Goal: Task Accomplishment & Management: Manage account settings

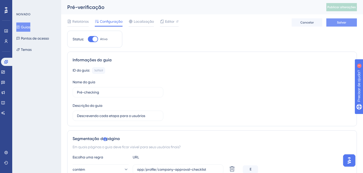
click at [337, 25] on button "Salvar" at bounding box center [341, 22] width 31 height 8
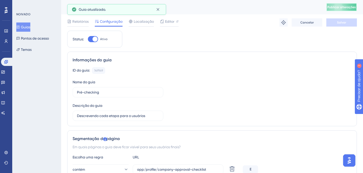
click at [352, 7] on font "Publicar alterações" at bounding box center [341, 7] width 29 height 4
click at [157, 8] on icon at bounding box center [157, 9] width 3 height 3
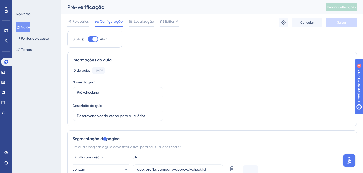
click at [27, 23] on button "Guias" at bounding box center [23, 26] width 14 height 9
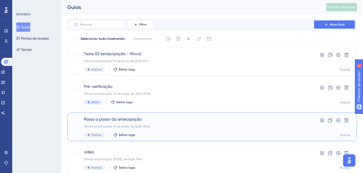
click at [200, 114] on div "Passo a passo da antecipação Última atualização: 13 de atrás. de 2025 11h52 Ina…" at bounding box center [212, 126] width 290 height 29
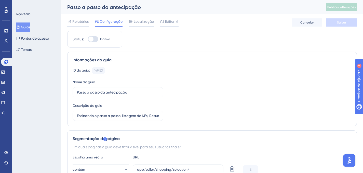
click at [90, 39] on div at bounding box center [90, 38] width 5 height 5
click at [88, 39] on input "Inativo" at bounding box center [88, 39] width 0 height 0
checkbox input "true"
click at [332, 25] on button "Salvar" at bounding box center [341, 22] width 31 height 8
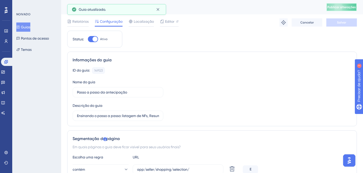
click at [337, 7] on font "Publicar alterações" at bounding box center [341, 7] width 29 height 4
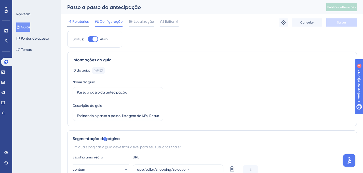
click at [77, 20] on font "Relatórios" at bounding box center [80, 21] width 16 height 4
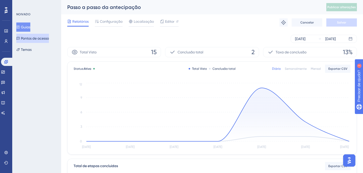
click at [35, 37] on font "Pontos de acesso" at bounding box center [35, 38] width 28 height 4
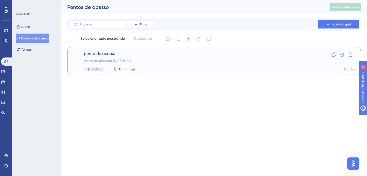
click at [147, 54] on span "ponto de acesso" at bounding box center [194, 54] width 220 height 6
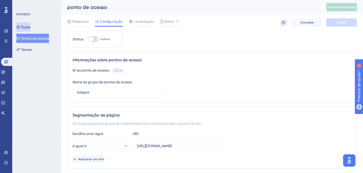
click at [24, 28] on font "Guias" at bounding box center [25, 27] width 9 height 4
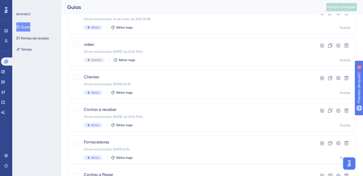
scroll to position [104, 0]
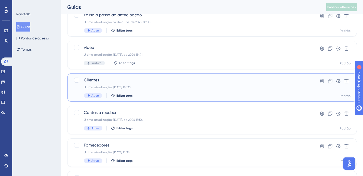
click at [208, 96] on div "Ativo Editar tags" at bounding box center [192, 96] width 216 height 5
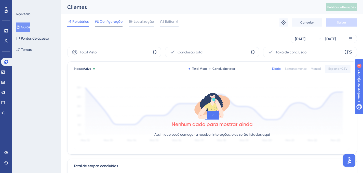
click at [117, 26] on div at bounding box center [109, 26] width 28 height 1
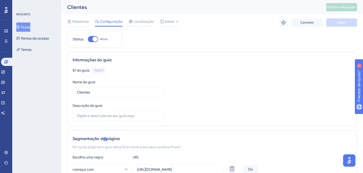
click at [91, 38] on div at bounding box center [93, 39] width 10 height 6
click at [88, 39] on input "Ativo" at bounding box center [88, 39] width 0 height 0
checkbox input "false"
click at [337, 25] on button "Salvar" at bounding box center [341, 22] width 31 height 8
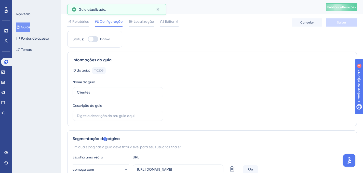
click at [30, 29] on button "Guias" at bounding box center [23, 26] width 14 height 9
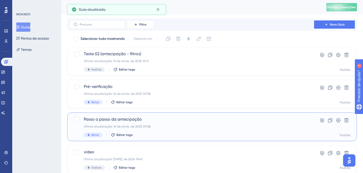
click at [176, 127] on div "Última atualização: 14 de atrás. de 2025 09:38" at bounding box center [192, 126] width 216 height 4
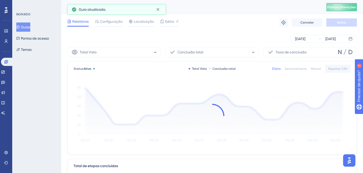
click at [27, 28] on font "Guias" at bounding box center [25, 27] width 9 height 4
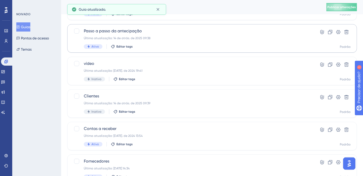
scroll to position [209, 0]
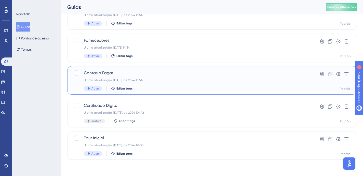
click at [173, 79] on div "Última atualização: 12 de novembro. de 2024 13:54" at bounding box center [192, 80] width 216 height 4
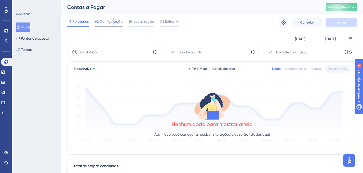
click at [113, 21] on font "Configuração" at bounding box center [111, 21] width 23 height 4
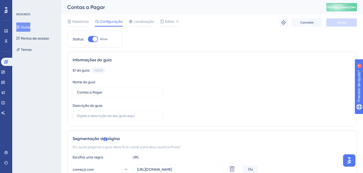
click at [94, 42] on div "Status: Ativo" at bounding box center [94, 39] width 55 height 17
click at [95, 40] on div at bounding box center [95, 38] width 5 height 5
click at [88, 39] on input "Ativo" at bounding box center [88, 39] width 0 height 0
checkbox input "false"
click at [352, 23] on button "Salvar" at bounding box center [341, 22] width 31 height 8
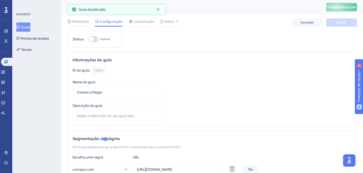
click at [27, 28] on font "Guias" at bounding box center [25, 27] width 9 height 4
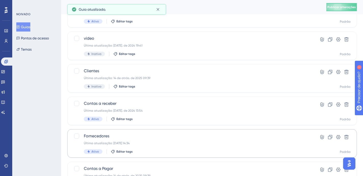
scroll to position [158, 0]
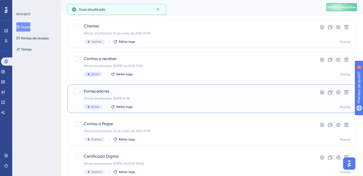
click at [182, 99] on div "Última atualização: 30 de set. de 2024 14:34" at bounding box center [192, 99] width 216 height 4
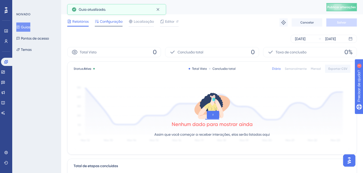
click at [110, 24] on span "Configuração" at bounding box center [111, 21] width 23 height 6
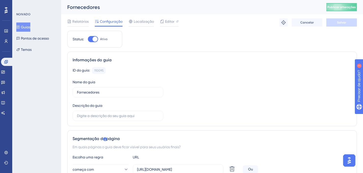
click at [96, 37] on div at bounding box center [95, 38] width 5 height 5
click at [88, 39] on input "Ativo" at bounding box center [88, 39] width 0 height 0
checkbox input "false"
click at [342, 21] on font "Salvar" at bounding box center [341, 23] width 9 height 4
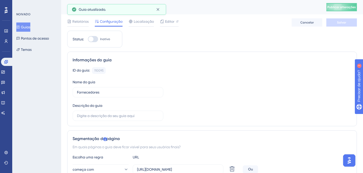
click at [29, 28] on font "Guias" at bounding box center [25, 27] width 9 height 4
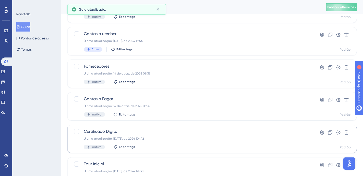
scroll to position [209, 0]
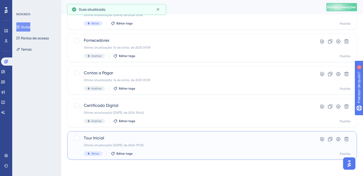
click at [191, 136] on span "Tour Inicial" at bounding box center [192, 138] width 216 height 6
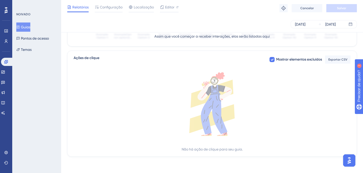
scroll to position [34, 0]
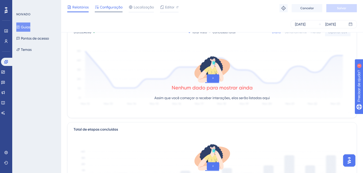
click at [111, 10] on div "Configuração" at bounding box center [109, 8] width 28 height 8
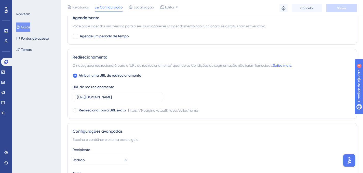
scroll to position [318, 0]
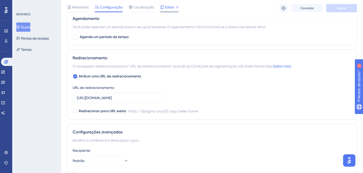
click at [173, 8] on font "Editor" at bounding box center [169, 7] width 9 height 4
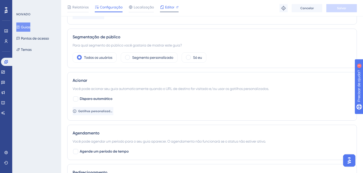
click at [168, 8] on font "Editor" at bounding box center [169, 7] width 9 height 4
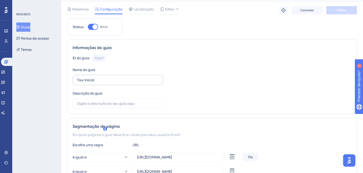
scroll to position [0, 0]
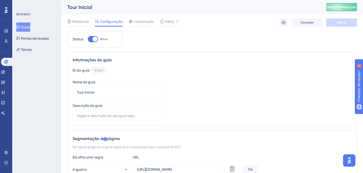
click at [20, 26] on icon at bounding box center [18, 27] width 4 height 4
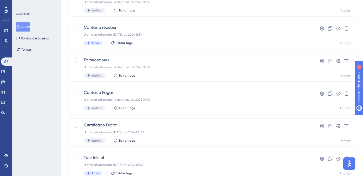
scroll to position [209, 0]
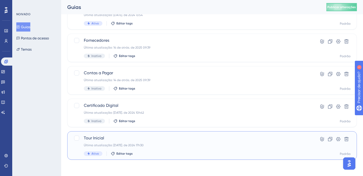
click at [134, 139] on span "Tour Inicial" at bounding box center [192, 138] width 216 height 6
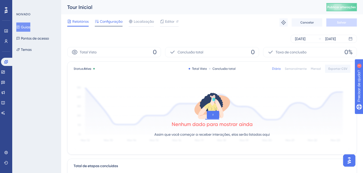
click at [114, 21] on font "Configuração" at bounding box center [111, 21] width 23 height 4
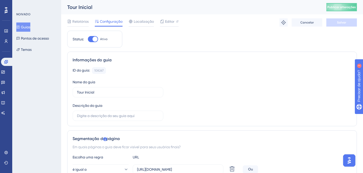
click at [93, 37] on div at bounding box center [93, 39] width 10 height 6
click at [88, 39] on input "Ativo" at bounding box center [88, 39] width 0 height 0
checkbox input "false"
click at [348, 19] on button "Salvar" at bounding box center [341, 22] width 31 height 8
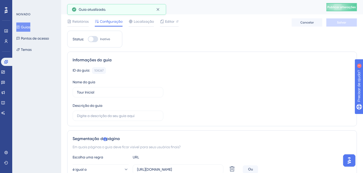
click at [26, 27] on font "Guias" at bounding box center [25, 27] width 9 height 4
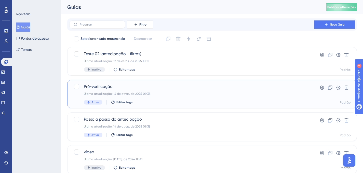
click at [148, 85] on span "Pré-verificação" at bounding box center [192, 86] width 216 height 6
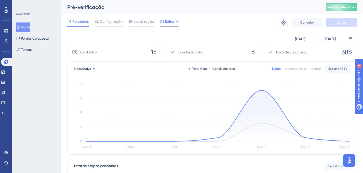
click at [168, 20] on font "Editor" at bounding box center [169, 21] width 9 height 4
